Goal: Transaction & Acquisition: Obtain resource

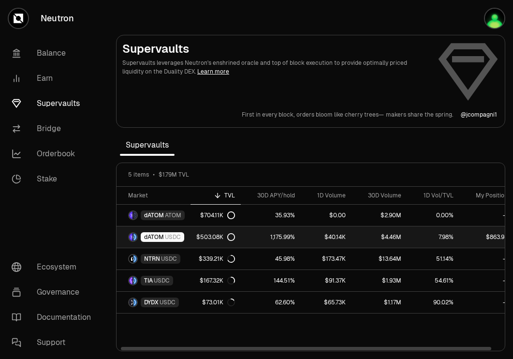
click at [168, 239] on span "USDC" at bounding box center [173, 237] width 16 height 8
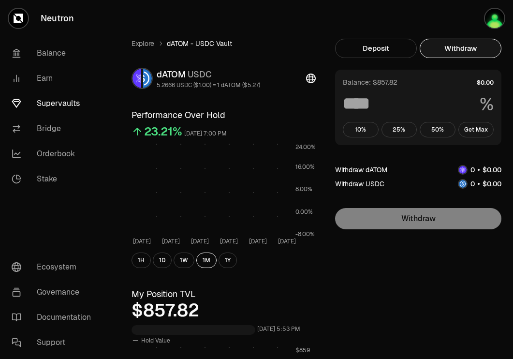
click at [467, 51] on button "Withdraw" at bounding box center [461, 48] width 82 height 19
click at [475, 127] on button "Get Max" at bounding box center [477, 129] width 36 height 15
type input "***"
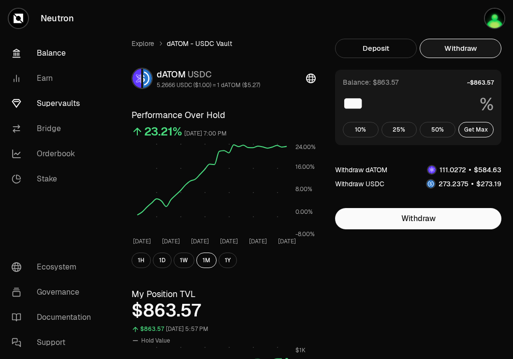
click at [46, 55] on link "Balance" at bounding box center [54, 53] width 101 height 25
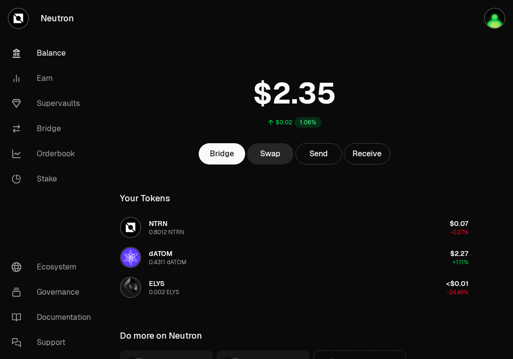
scroll to position [107, 0]
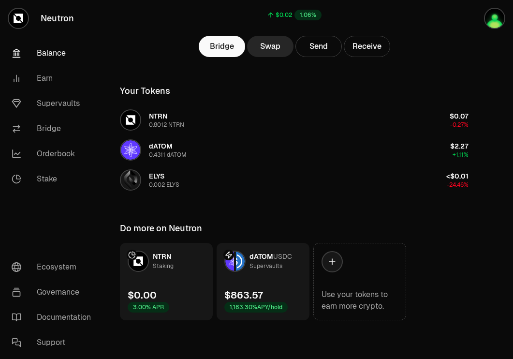
click at [273, 284] on link "dATOM USDC Supervaults $863.57 1,163.30% APY/hold" at bounding box center [263, 281] width 93 height 77
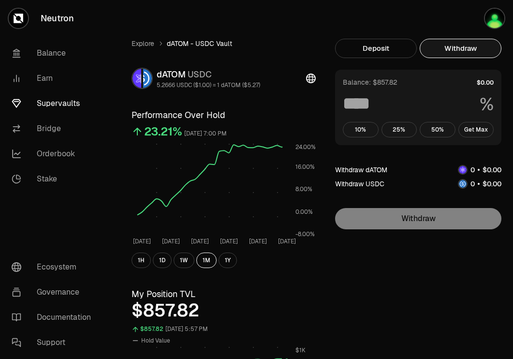
click at [461, 44] on button "Withdraw" at bounding box center [461, 48] width 82 height 19
click at [468, 128] on button "Get Max" at bounding box center [477, 129] width 36 height 15
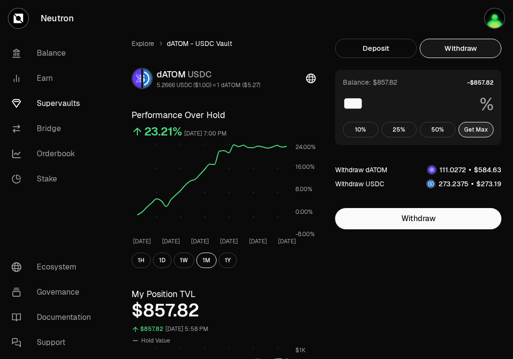
click at [483, 125] on button "Get Max" at bounding box center [477, 129] width 36 height 15
click at [440, 134] on button "50%" at bounding box center [438, 129] width 36 height 15
click at [481, 130] on button "Get Max" at bounding box center [477, 129] width 36 height 15
type input "***"
